Goal: Transaction & Acquisition: Purchase product/service

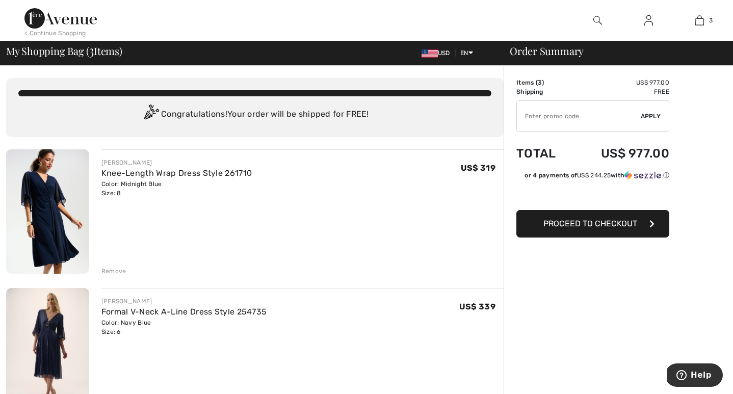
click at [116, 268] on div "Remove" at bounding box center [113, 271] width 25 height 9
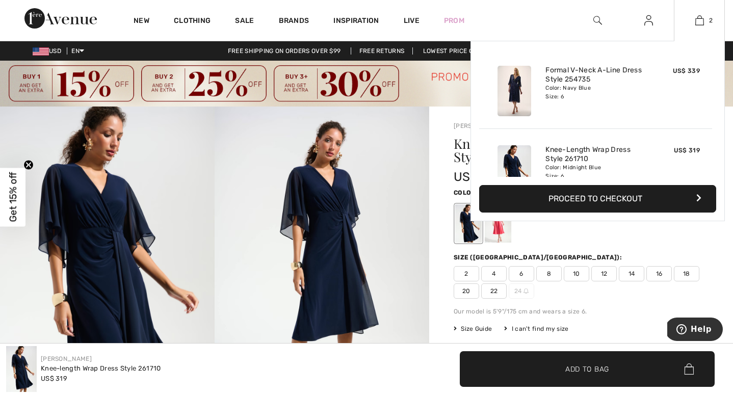
click at [625, 196] on button "Proceed to Checkout" at bounding box center [597, 199] width 237 height 28
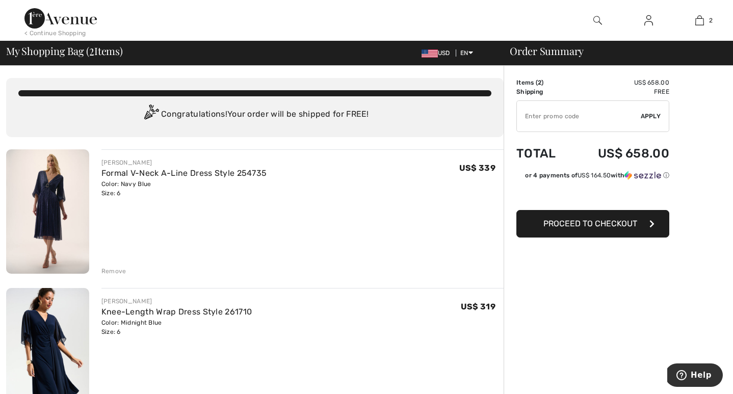
click at [558, 222] on span "Proceed to Checkout" at bounding box center [591, 224] width 94 height 10
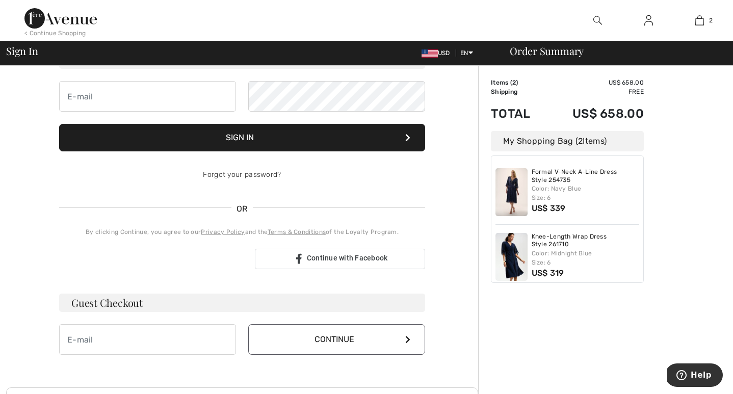
scroll to position [101, 0]
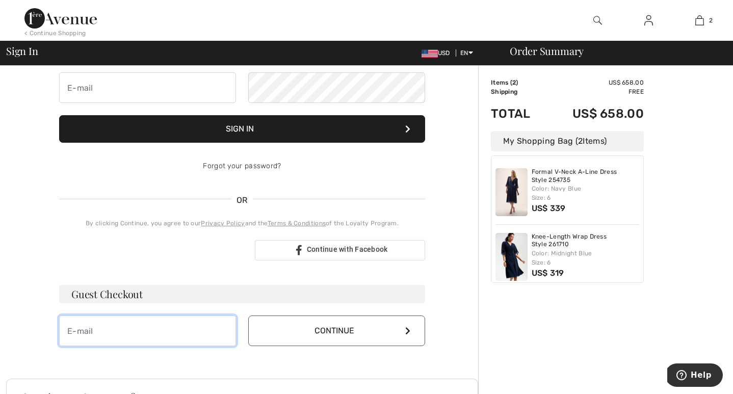
click at [181, 328] on input "email" at bounding box center [147, 331] width 177 height 31
type input "[PERSON_NAME][EMAIL_ADDRESS][PERSON_NAME][DOMAIN_NAME]"
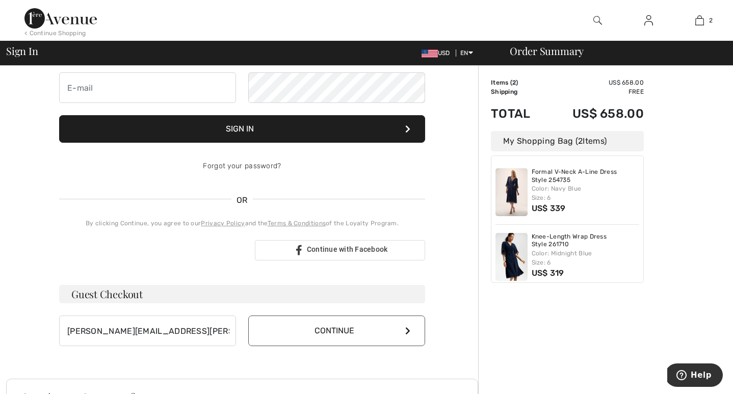
click at [330, 334] on button "Continue" at bounding box center [336, 331] width 177 height 31
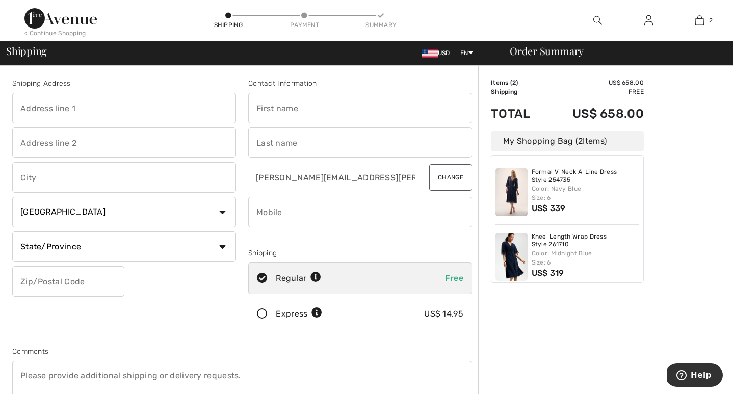
click at [156, 109] on input "text" at bounding box center [124, 108] width 224 height 31
type input "430 West 116th St"
click at [291, 108] on input "text" at bounding box center [360, 108] width 224 height 31
type input "[PERSON_NAME]"
click at [133, 149] on input "text" at bounding box center [124, 143] width 224 height 31
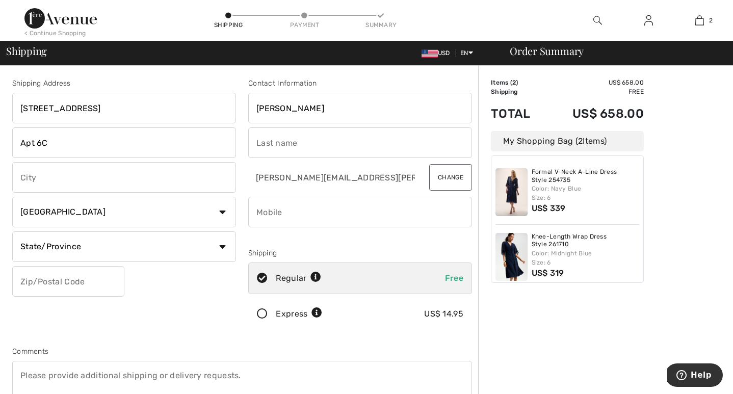
type input "Apt 6C"
click at [318, 145] on input "text" at bounding box center [360, 143] width 224 height 31
type input "Katz"
click at [156, 182] on input "text" at bounding box center [124, 177] width 224 height 31
type input "New York"
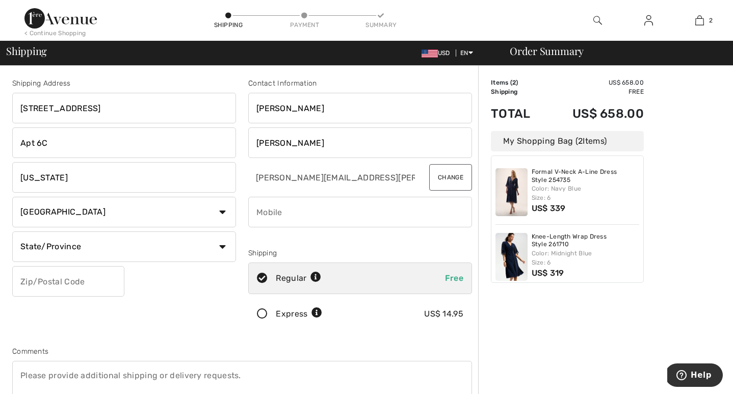
click at [319, 213] on input "phone" at bounding box center [360, 212] width 224 height 31
click at [215, 209] on select "Country Canada United States Afghanistan Aland Islands Albania Algeria American…" at bounding box center [124, 212] width 224 height 31
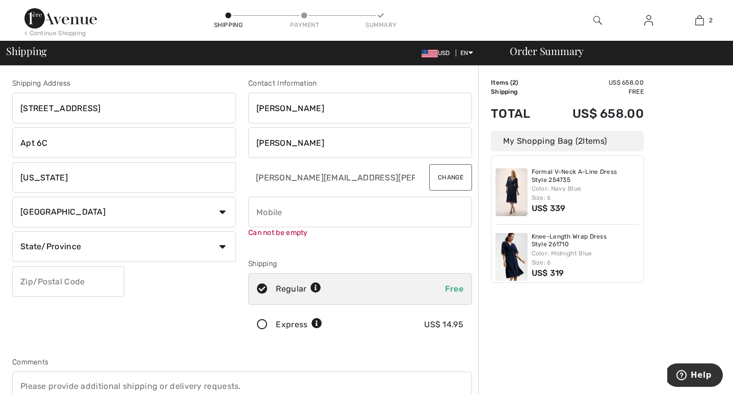
select select "US"
click at [12, 197] on select "Country Canada United States Afghanistan Aland Islands Albania Algeria American…" at bounding box center [124, 212] width 224 height 31
click at [187, 245] on select "State/Province Alabama Alaska American Samoa Arizona Arkansas California Colora…" at bounding box center [124, 247] width 224 height 31
select select "NY"
click at [12, 232] on select "State/Province Alabama Alaska American Samoa Arizona Arkansas California Colora…" at bounding box center [124, 247] width 224 height 31
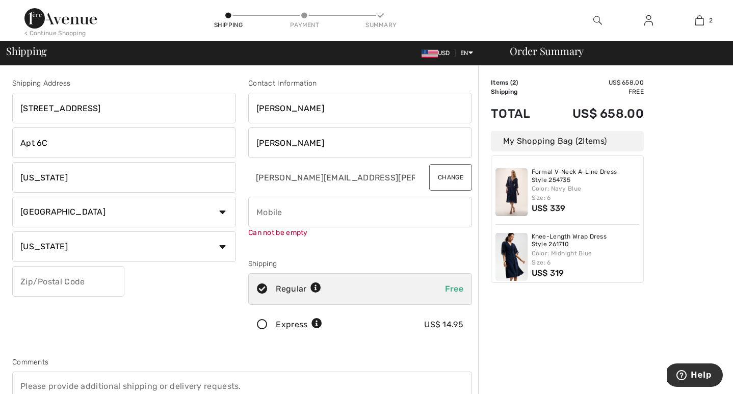
click at [285, 215] on input "phone" at bounding box center [360, 212] width 224 height 31
type input "9174039163"
click at [100, 282] on input "text" at bounding box center [68, 281] width 112 height 31
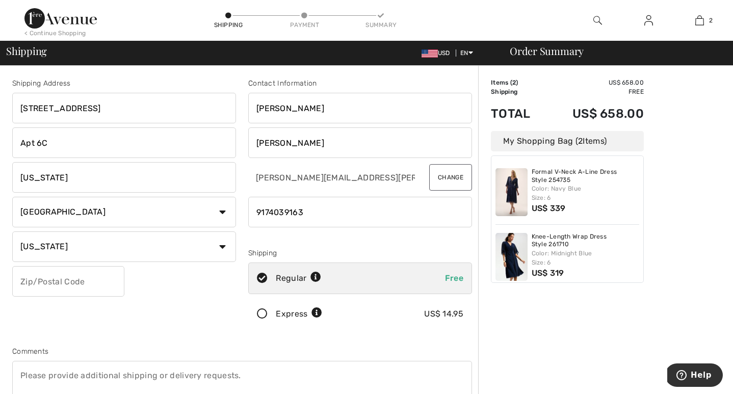
scroll to position [10, 0]
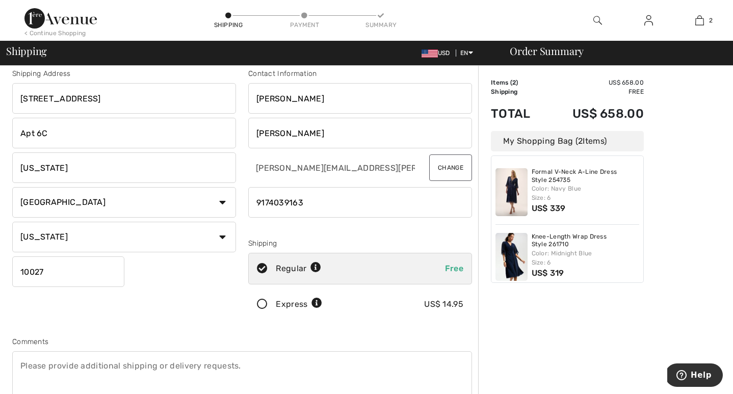
type input "10027"
click at [197, 327] on div "Shipping Address 430 West 116th St Apt 6C New York Country Canada United States…" at bounding box center [242, 265] width 472 height 442
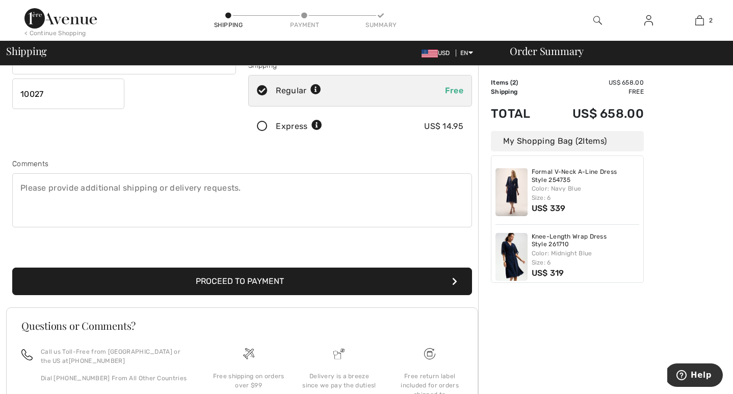
scroll to position [195, 0]
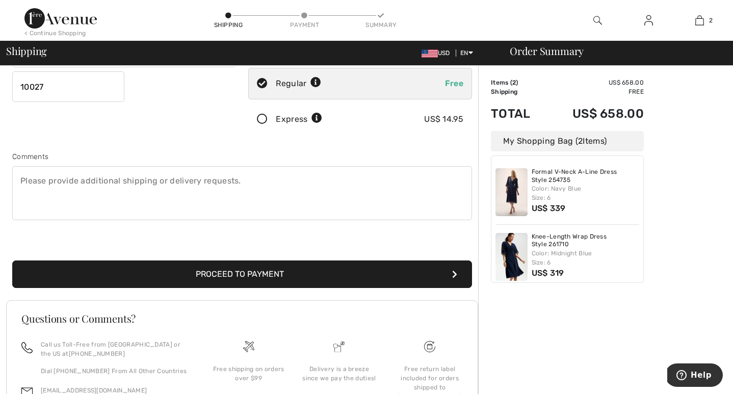
click at [202, 272] on button "Proceed to Payment" at bounding box center [242, 275] width 460 height 28
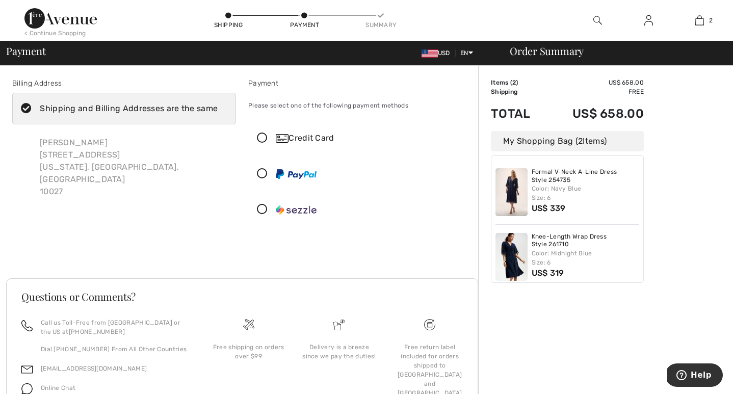
click at [261, 138] on icon at bounding box center [262, 138] width 27 height 11
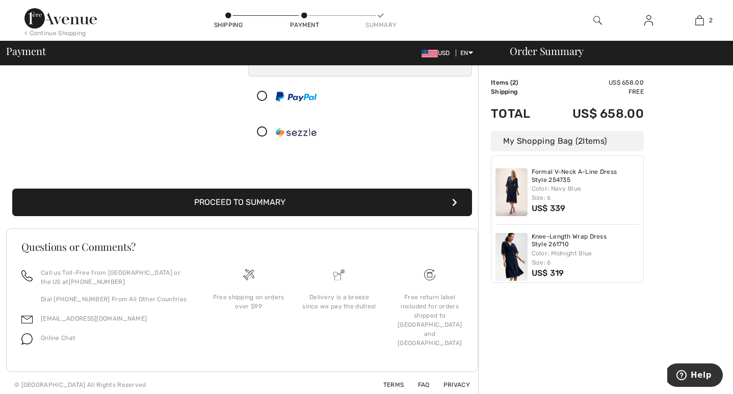
scroll to position [194, 0]
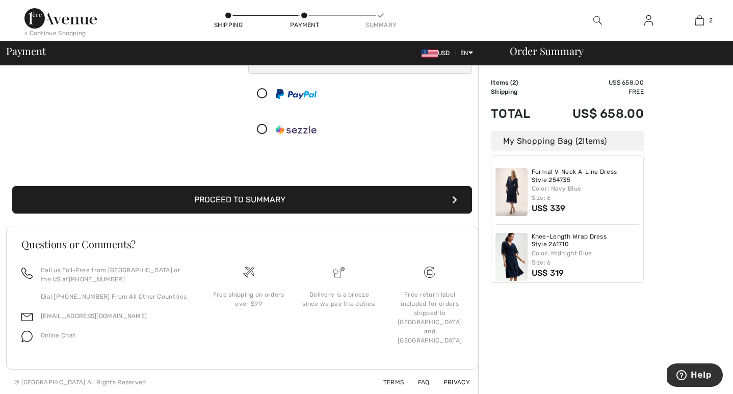
click at [304, 195] on button "Proceed to Summary" at bounding box center [242, 200] width 460 height 28
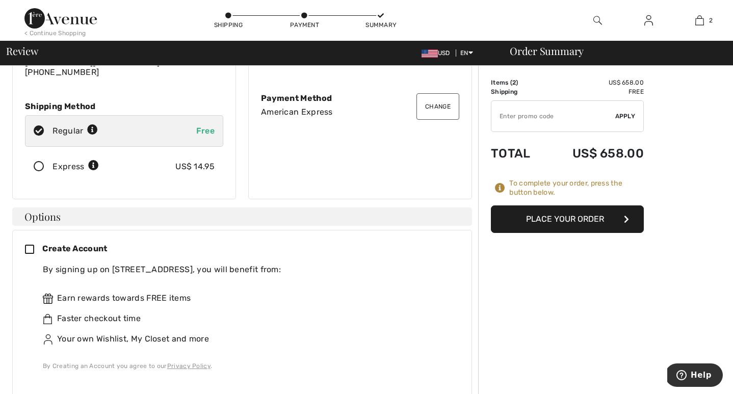
scroll to position [135, 0]
click at [30, 244] on icon at bounding box center [33, 249] width 17 height 11
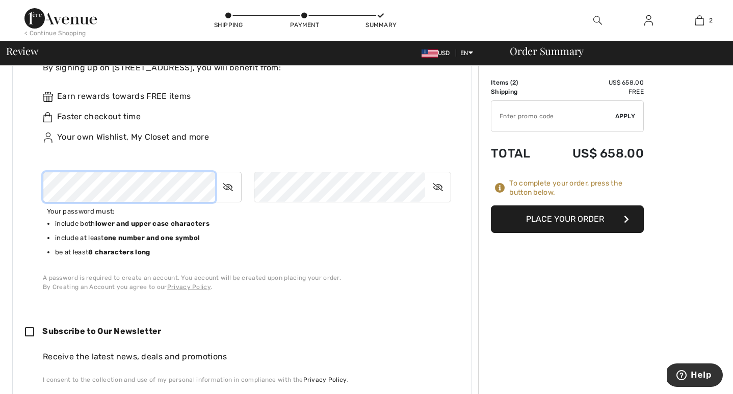
scroll to position [338, 0]
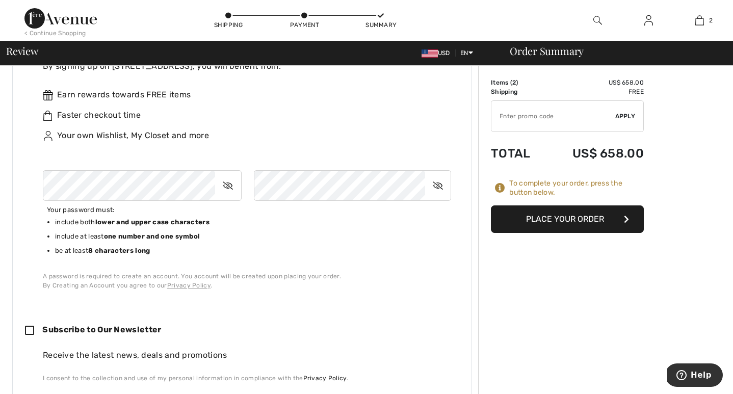
click at [525, 221] on button "Place Your Order" at bounding box center [567, 220] width 153 height 28
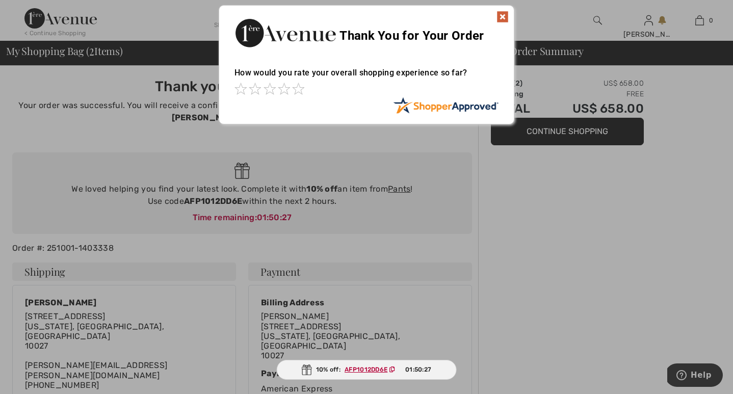
click at [709, 22] on div "Sorry! Something went wrong. Close Thank You for Your Order How would you rate …" at bounding box center [366, 65] width 733 height 130
click at [708, 21] on div "Sorry! Something went wrong. Close Thank You for Your Order How would you rate …" at bounding box center [366, 65] width 733 height 130
click at [501, 15] on img at bounding box center [503, 17] width 12 height 12
